Goal: Transaction & Acquisition: Obtain resource

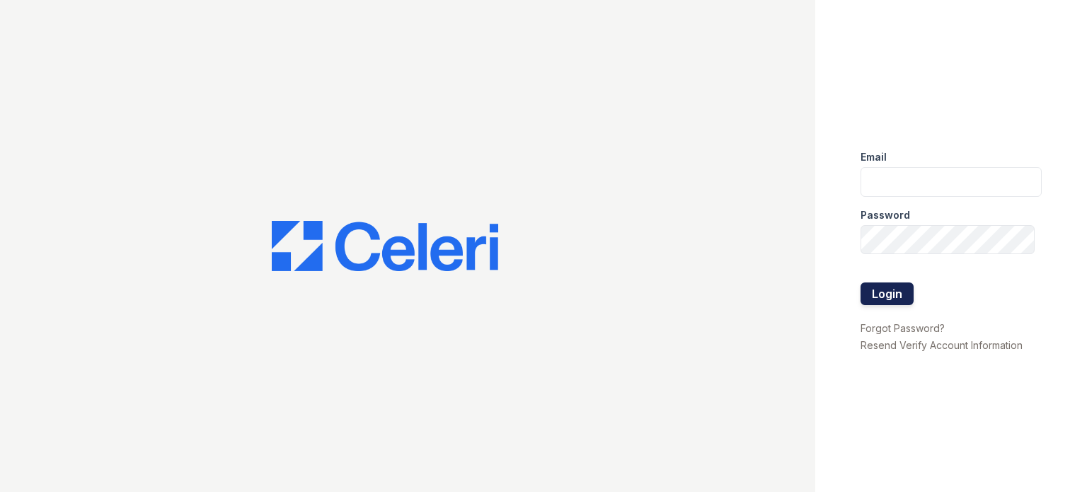
type input "[DOMAIN_NAME][EMAIL_ADDRESS][DOMAIN_NAME]"
click at [895, 291] on button "Login" at bounding box center [887, 293] width 53 height 23
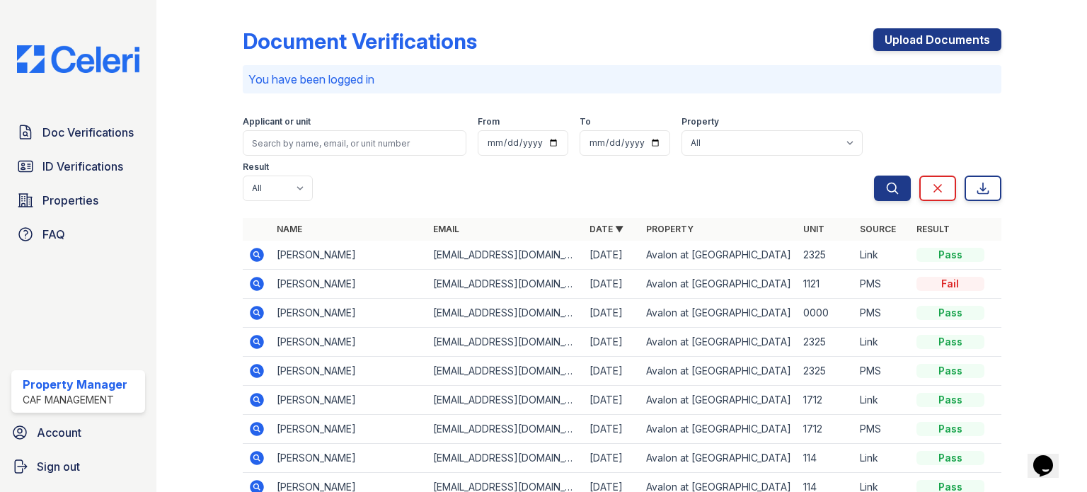
click at [252, 285] on icon at bounding box center [257, 284] width 14 height 14
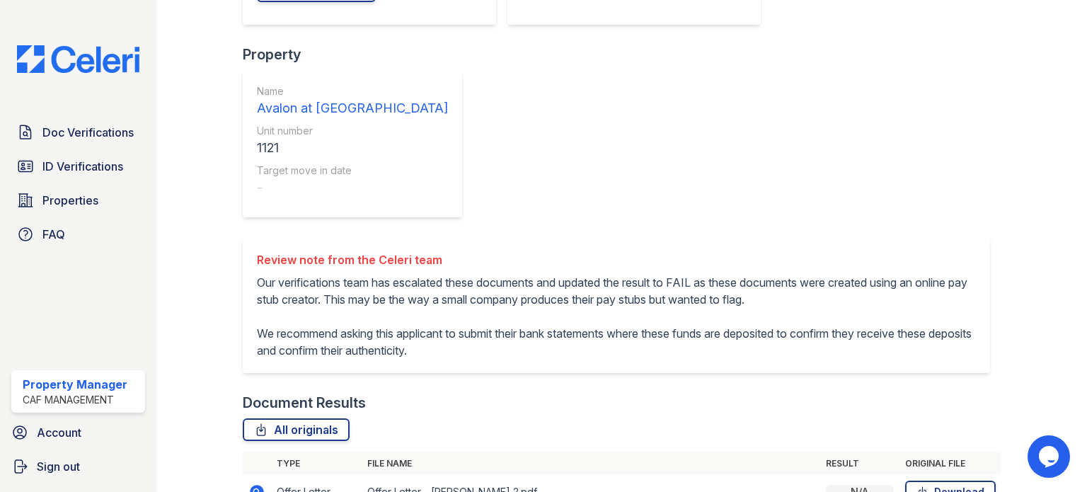
scroll to position [311, 0]
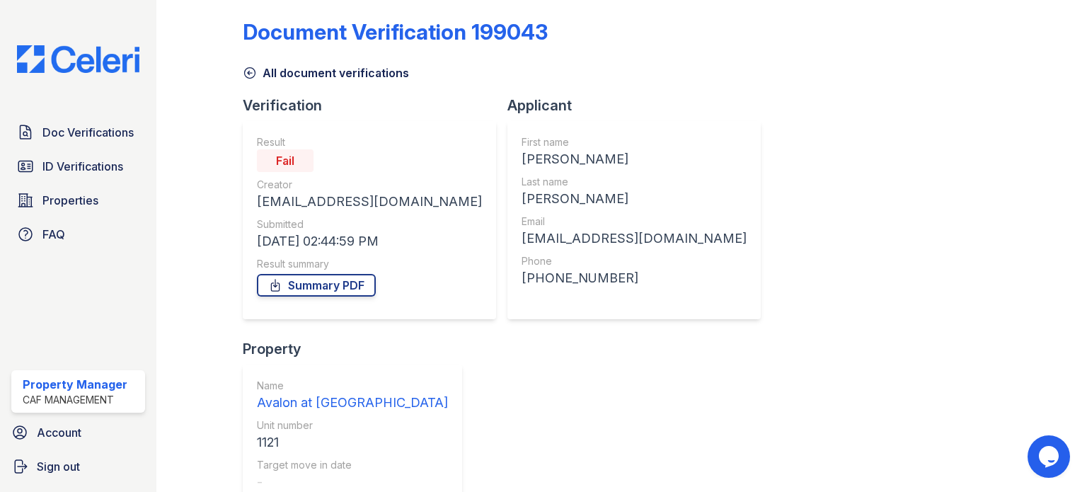
scroll to position [0, 0]
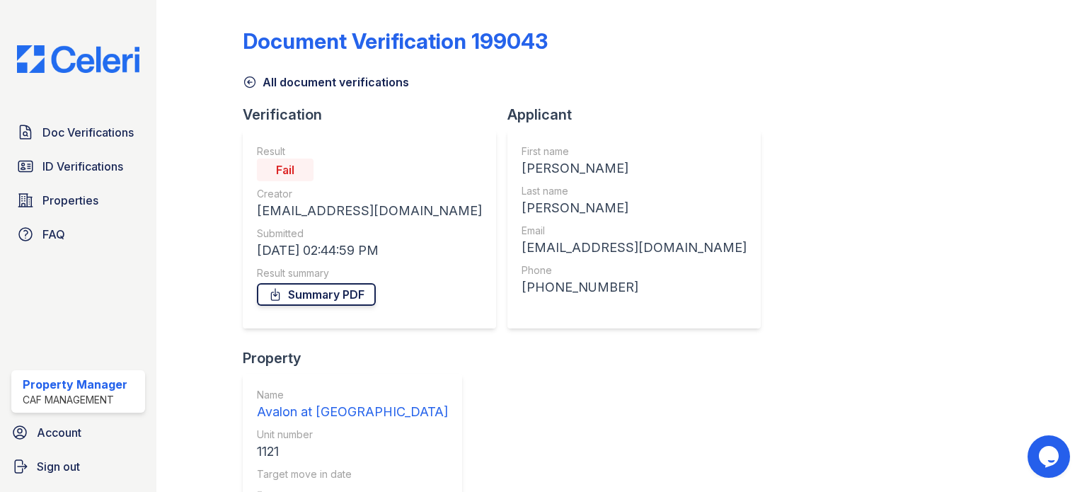
click at [319, 302] on link "Summary PDF" at bounding box center [316, 294] width 119 height 23
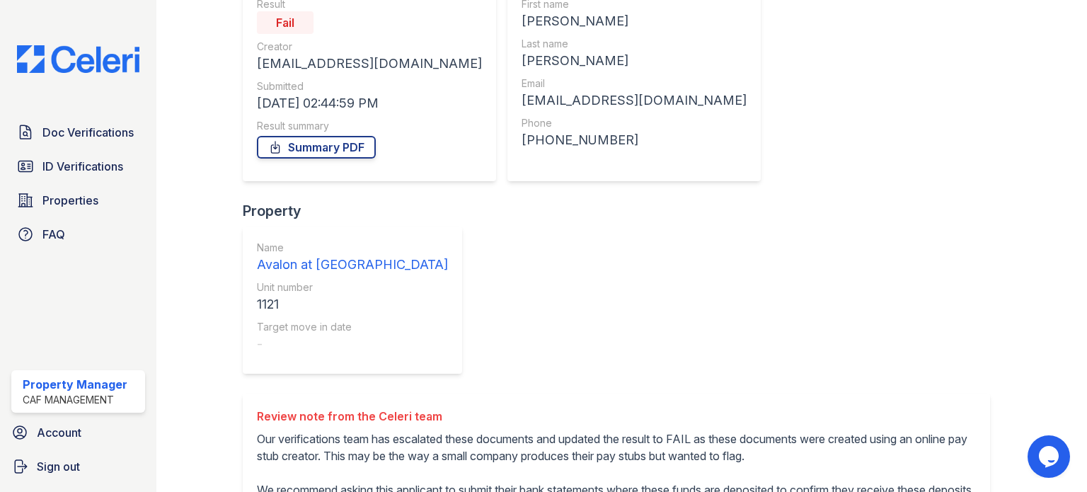
scroll to position [311, 0]
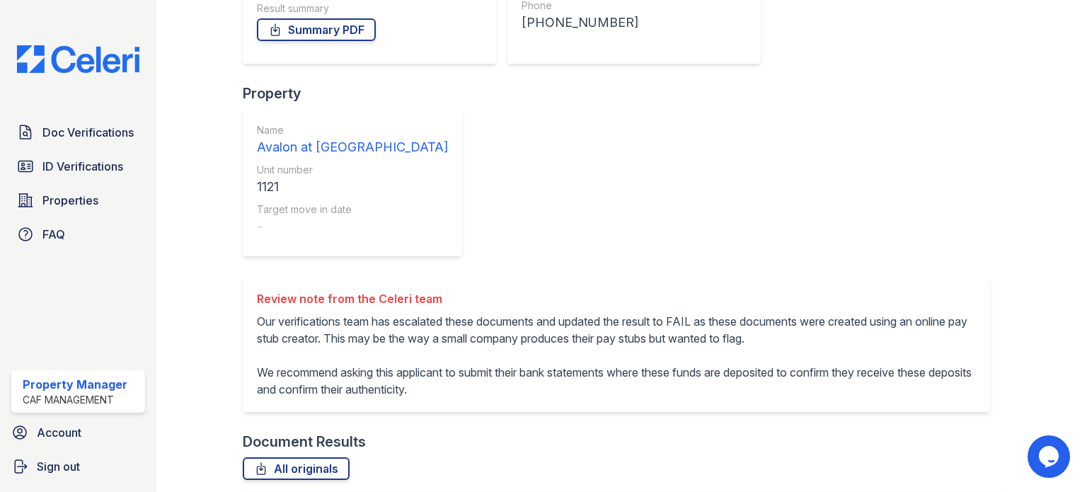
scroll to position [241, 0]
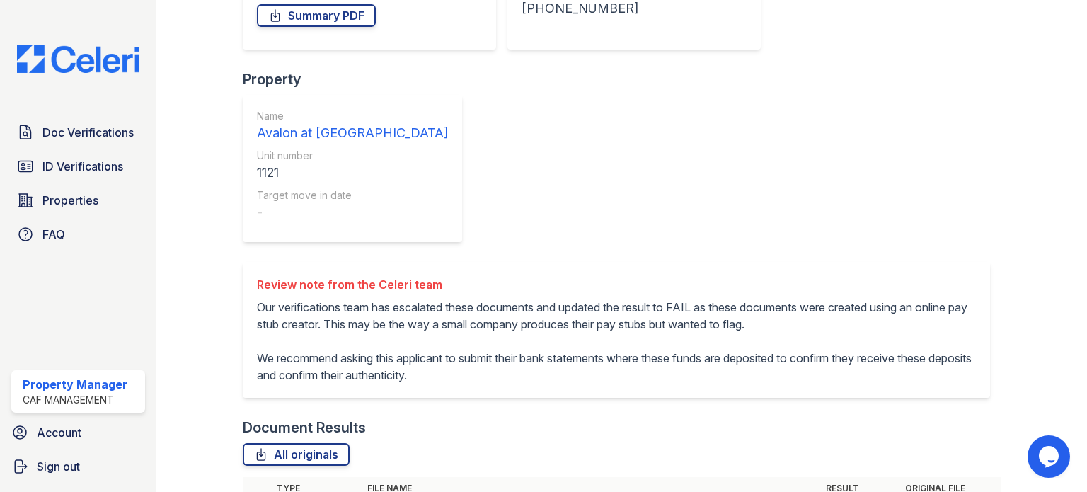
scroll to position [311, 0]
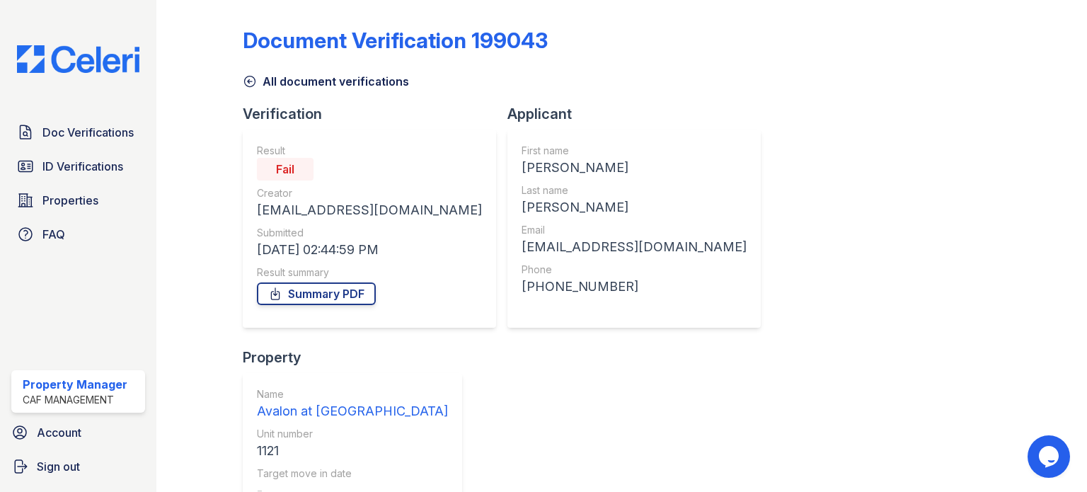
scroll to position [0, 0]
click at [988, 230] on div "Document Verification 199043 All document verifications Verification Result Fai…" at bounding box center [622, 469] width 759 height 926
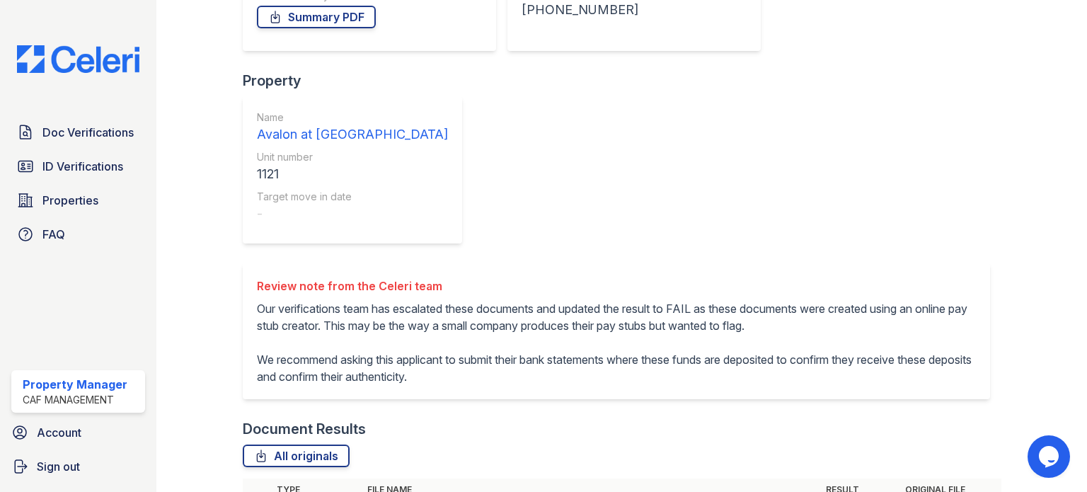
scroll to position [311, 0]
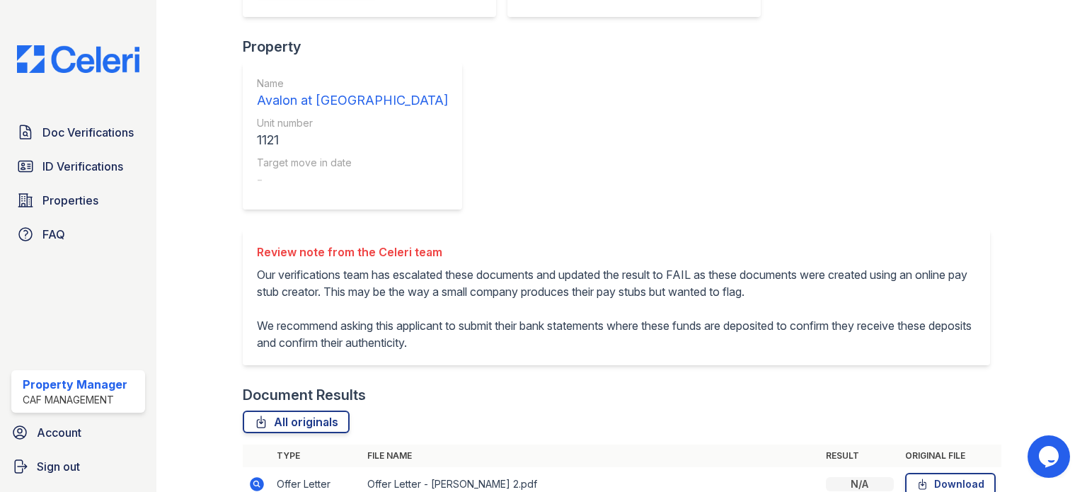
click at [933, 473] on link "Download" at bounding box center [950, 484] width 91 height 23
